Goal: Navigation & Orientation: Find specific page/section

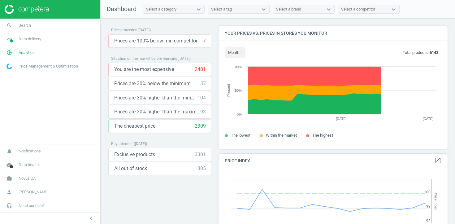
scroll to position [143, 229]
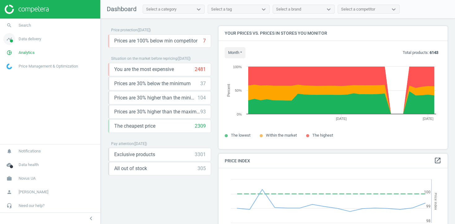
click at [32, 44] on link "timeline Data delivery" at bounding box center [50, 39] width 100 height 14
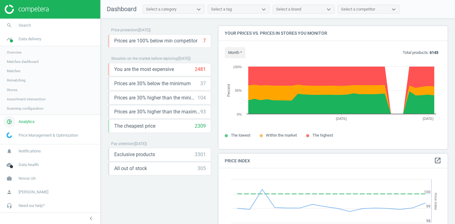
click at [20, 120] on span "Analytics" at bounding box center [27, 122] width 16 height 6
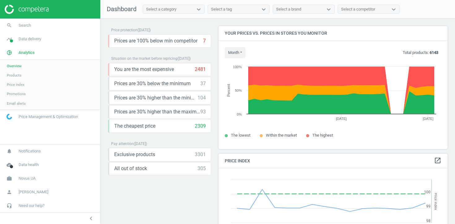
click at [19, 74] on span "Products" at bounding box center [14, 75] width 15 height 5
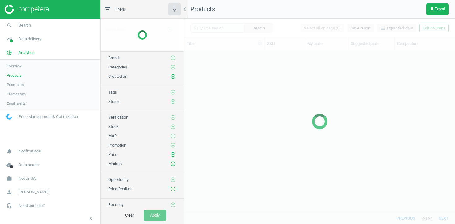
scroll to position [162, 271]
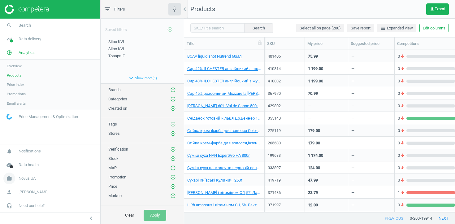
click at [28, 179] on span "Novus UA" at bounding box center [27, 178] width 17 height 6
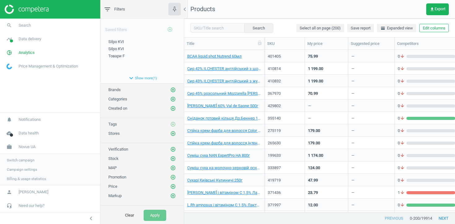
click at [26, 165] on link "Campaign settings" at bounding box center [50, 169] width 100 height 9
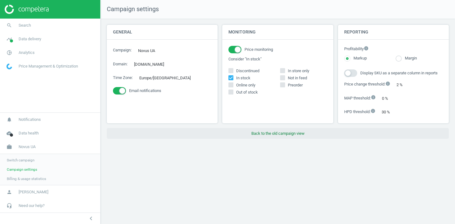
click at [272, 135] on button "Back to the old campaign view" at bounding box center [278, 133] width 342 height 11
